Goal: Task Accomplishment & Management: Manage account settings

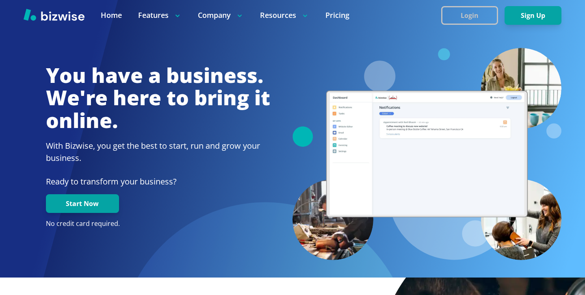
click at [466, 7] on button "Login" at bounding box center [469, 15] width 57 height 19
